Goal: Task Accomplishment & Management: Use online tool/utility

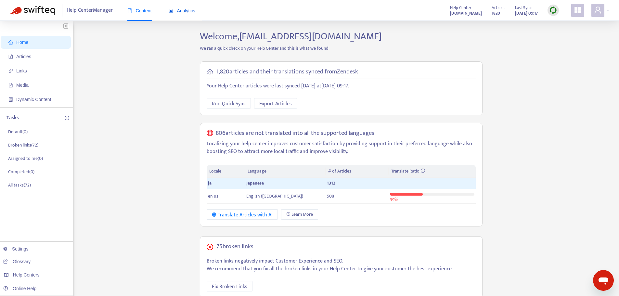
click at [186, 10] on span "Analytics" at bounding box center [182, 10] width 27 height 5
